Goal: Find specific page/section: Find specific page/section

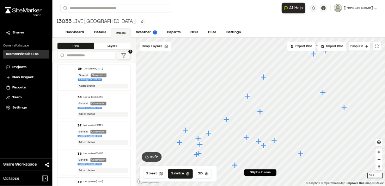
scroll to position [282, 0]
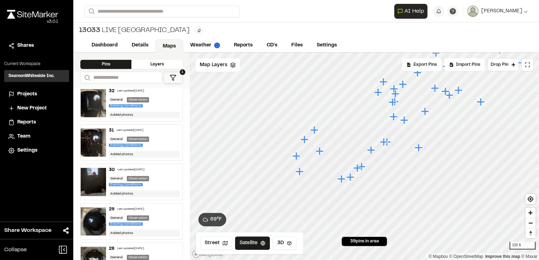
click at [299, 173] on icon "Map marker" at bounding box center [299, 172] width 8 height 8
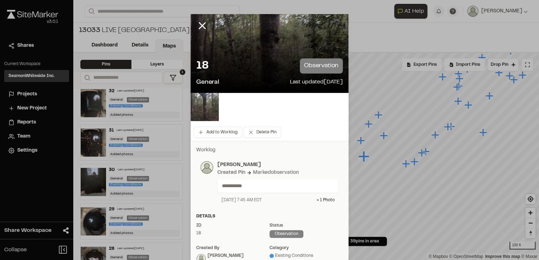
click at [207, 108] on img at bounding box center [205, 107] width 28 height 28
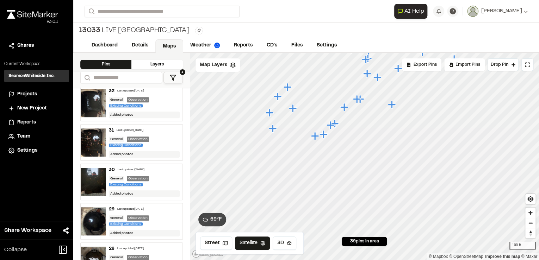
click at [292, 109] on icon "Map marker" at bounding box center [293, 108] width 8 height 8
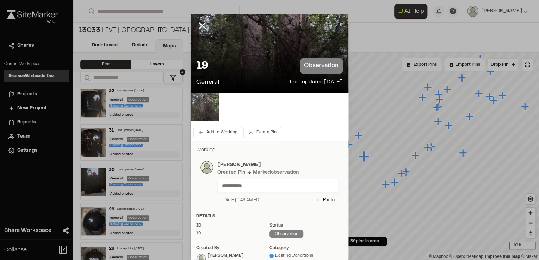
click at [202, 104] on img at bounding box center [205, 107] width 28 height 28
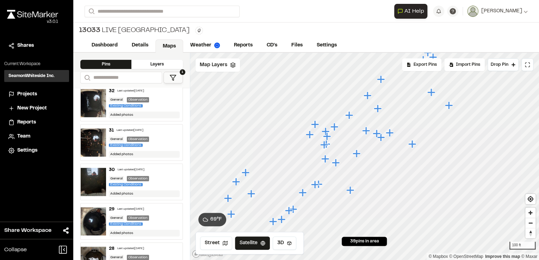
click at [377, 107] on icon "Map marker" at bounding box center [377, 109] width 8 height 8
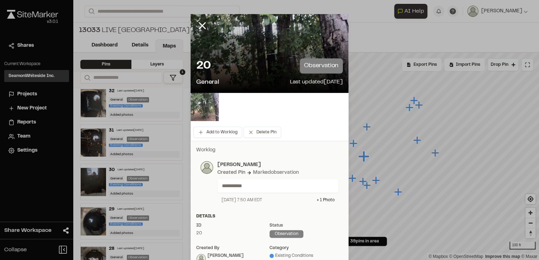
click at [211, 105] on img at bounding box center [205, 107] width 28 height 28
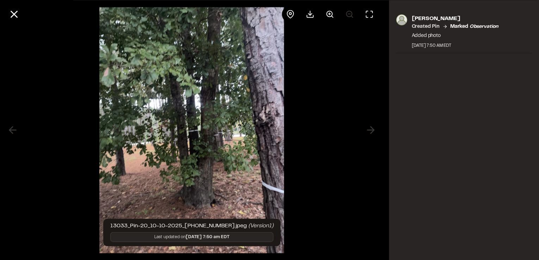
drag, startPoint x: 330, startPoint y: 13, endPoint x: 315, endPoint y: 25, distance: 19.8
click at [330, 13] on icon at bounding box center [330, 14] width 8 height 8
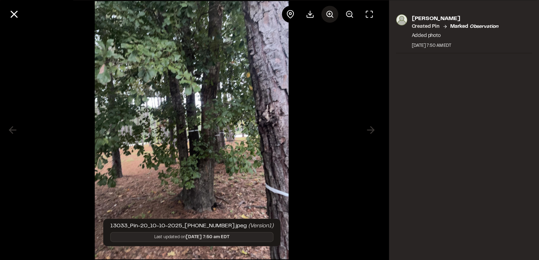
click at [333, 14] on icon at bounding box center [330, 14] width 8 height 8
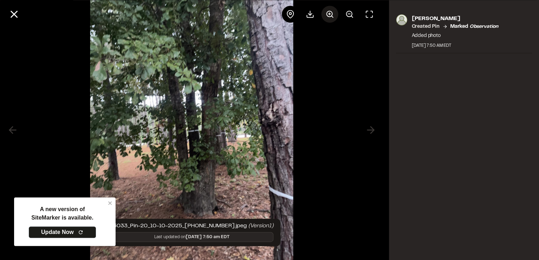
click at [333, 14] on icon at bounding box center [330, 14] width 8 height 8
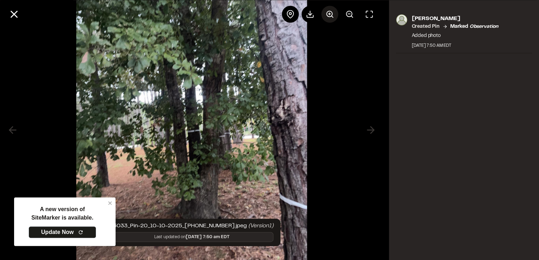
click at [333, 14] on icon at bounding box center [330, 14] width 8 height 8
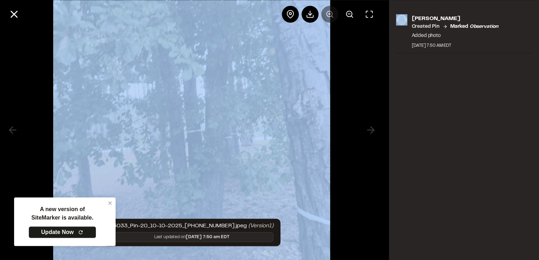
click at [333, 14] on div at bounding box center [330, 14] width 96 height 17
click at [112, 203] on img at bounding box center [191, 130] width 277 height 391
click at [16, 11] on icon at bounding box center [14, 14] width 12 height 12
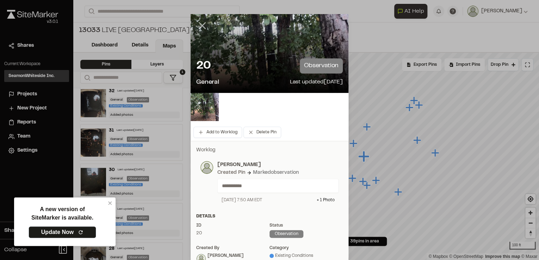
click at [203, 25] on icon at bounding box center [202, 26] width 12 height 12
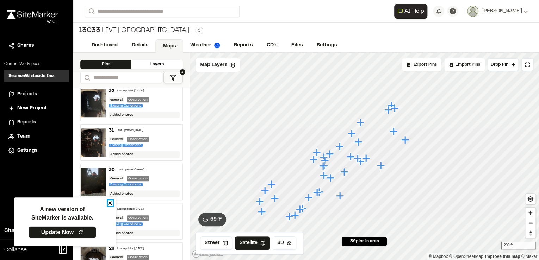
click at [112, 202] on icon "close" at bounding box center [110, 203] width 5 height 6
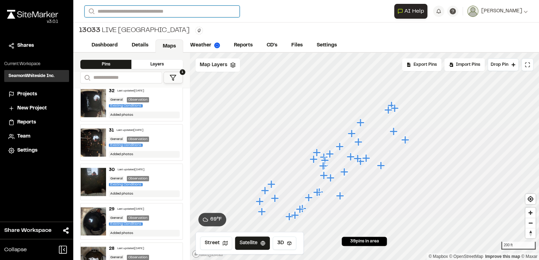
click at [114, 14] on input "Search" at bounding box center [162, 12] width 155 height 12
drag, startPoint x: 97, startPoint y: 10, endPoint x: 85, endPoint y: 9, distance: 12.0
click at [85, 9] on form "Search ****" at bounding box center [240, 12] width 310 height 12
type input "****"
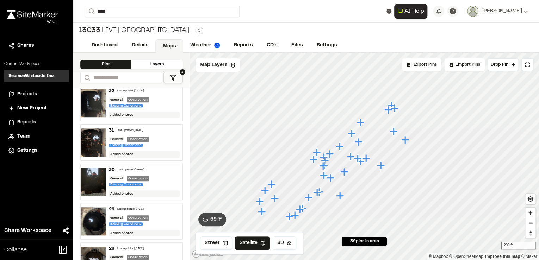
click at [125, 29] on p "8863 Live [GEOGRAPHIC_DATA] Multifamily" at bounding box center [141, 28] width 104 height 8
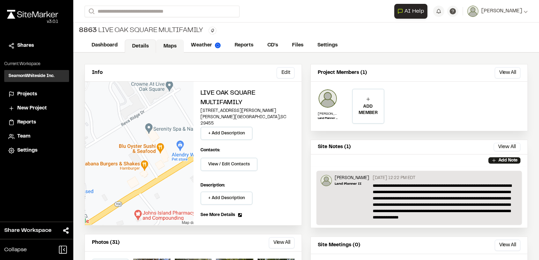
click at [171, 43] on link "Maps" at bounding box center [170, 45] width 28 height 13
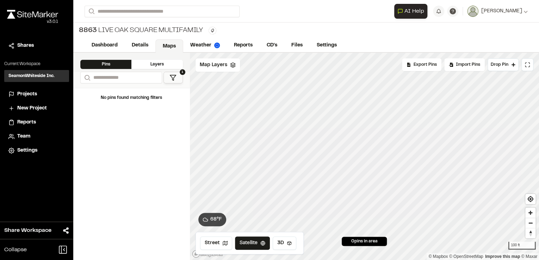
click at [178, 78] on button "1" at bounding box center [172, 78] width 19 height 12
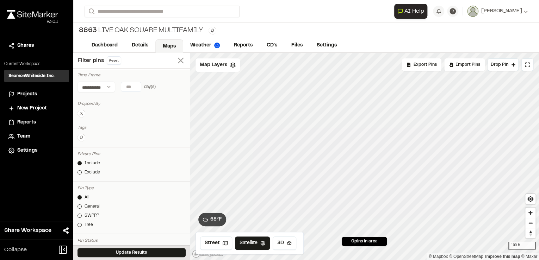
click at [179, 60] on icon at bounding box center [181, 61] width 10 height 10
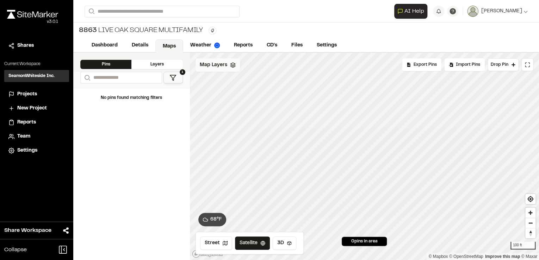
click at [220, 62] on span "Map Layers" at bounding box center [213, 65] width 27 height 8
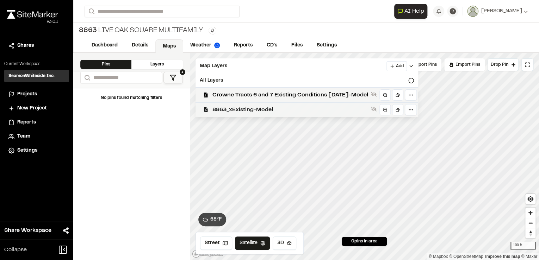
click at [242, 110] on span "8863_xExisting-Model" at bounding box center [290, 110] width 156 height 8
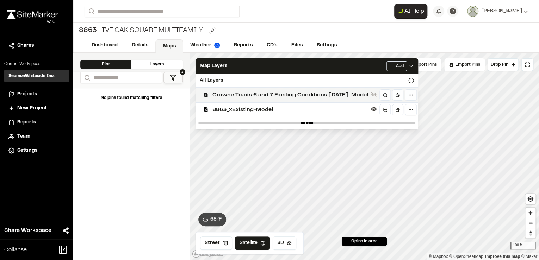
click at [265, 92] on span "Crowne Tracts 6 and 7 Existing Conditions [DATE]-Model" at bounding box center [290, 95] width 156 height 8
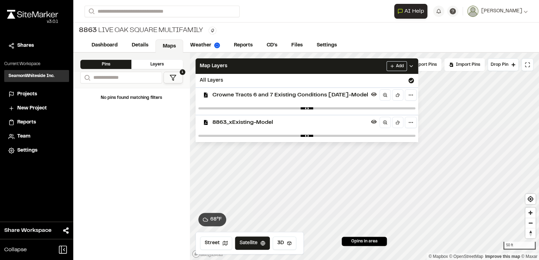
drag, startPoint x: 428, startPoint y: 41, endPoint x: 426, endPoint y: 38, distance: 3.7
click at [427, 39] on div "Dashboard Details Maps Weather Reports CD's Files Settings" at bounding box center [306, 46] width 466 height 14
